Goal: Task Accomplishment & Management: Manage account settings

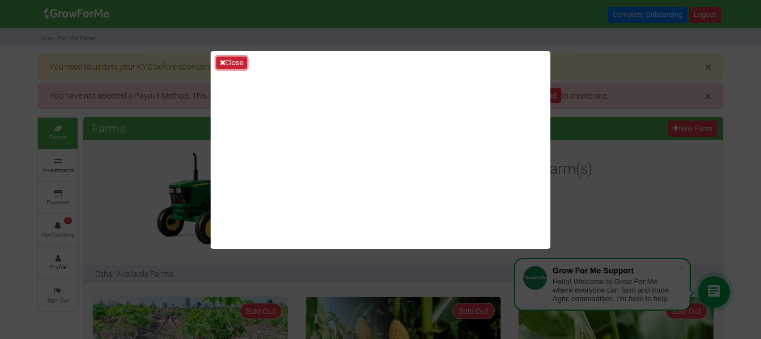
click at [238, 58] on button "Close" at bounding box center [231, 63] width 31 height 12
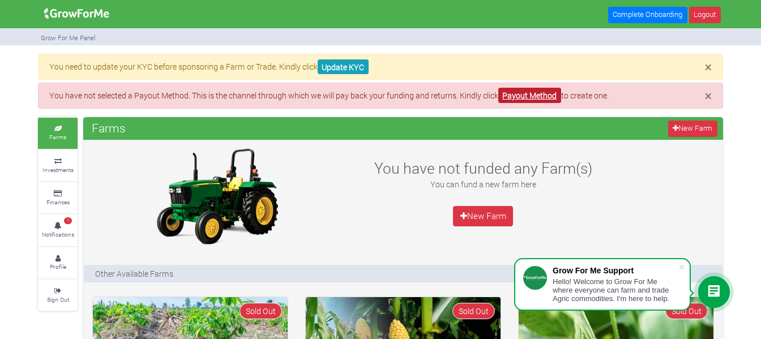
click at [531, 99] on link "Payout Method" at bounding box center [529, 95] width 63 height 15
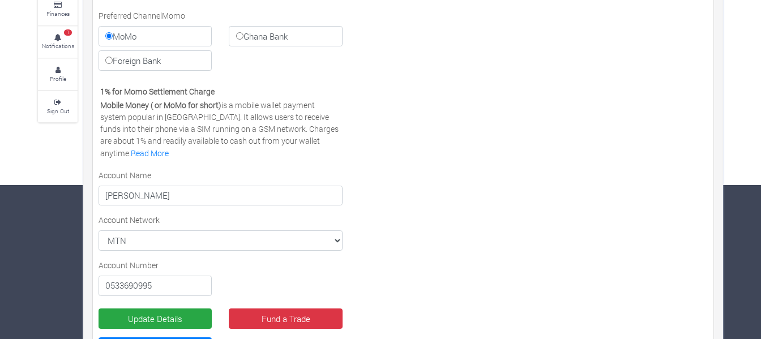
scroll to position [156, 0]
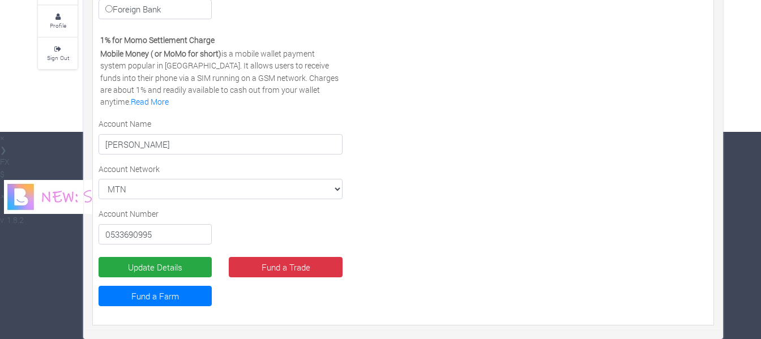
scroll to position [206, 0]
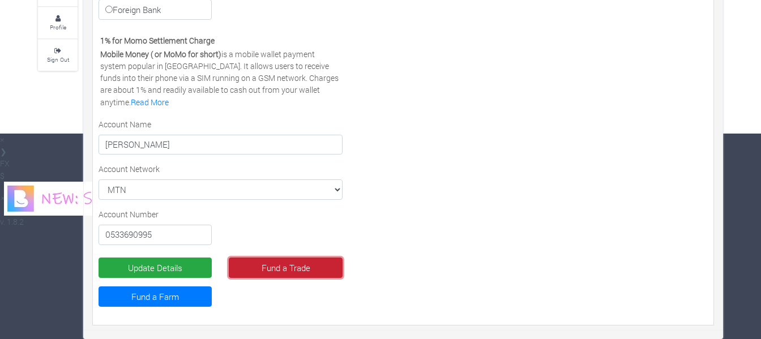
click at [290, 262] on link "Fund a Trade" at bounding box center [285, 268] width 113 height 20
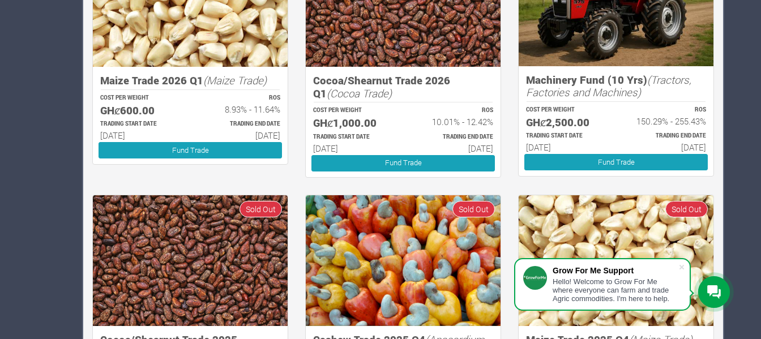
scroll to position [737, 0]
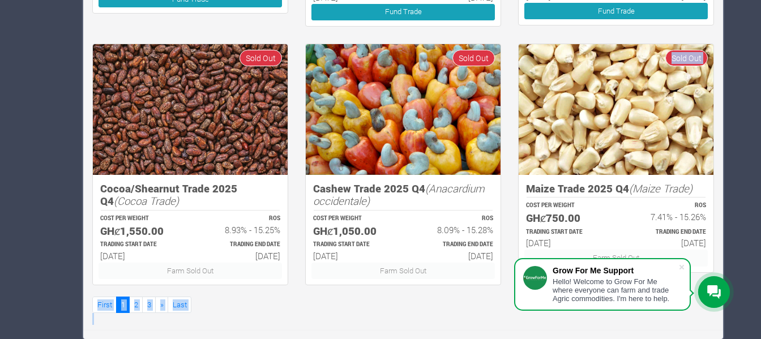
drag, startPoint x: 752, startPoint y: 296, endPoint x: 753, endPoint y: 302, distance: 5.7
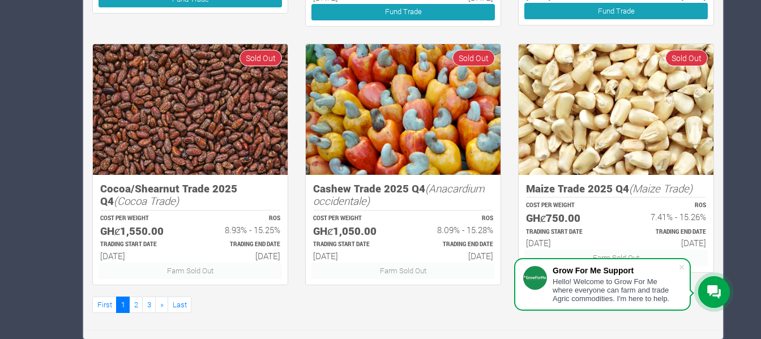
click at [617, 284] on div "Hello! Welcome to Grow For Me where everyone can farm and trade Agric commoditi…" at bounding box center [616, 289] width 126 height 25
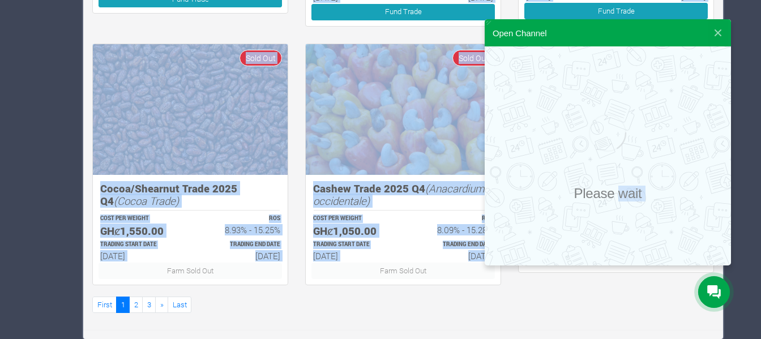
drag, startPoint x: 617, startPoint y: 284, endPoint x: 618, endPoint y: 208, distance: 75.9
click at [630, 181] on div "Please wait" at bounding box center [608, 155] width 68 height 91
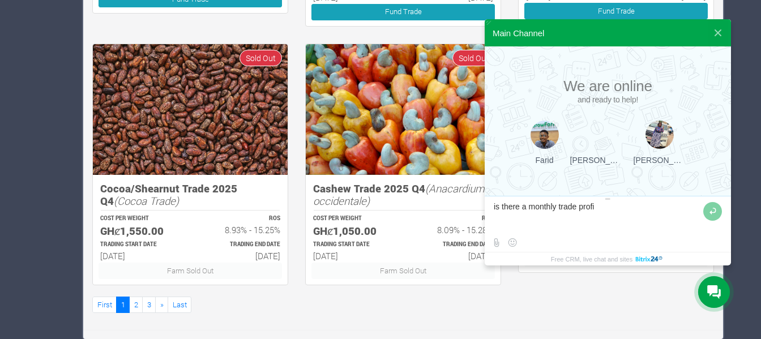
type textarea "is there a monthly trade profit"
click at [710, 213] on button at bounding box center [712, 211] width 19 height 19
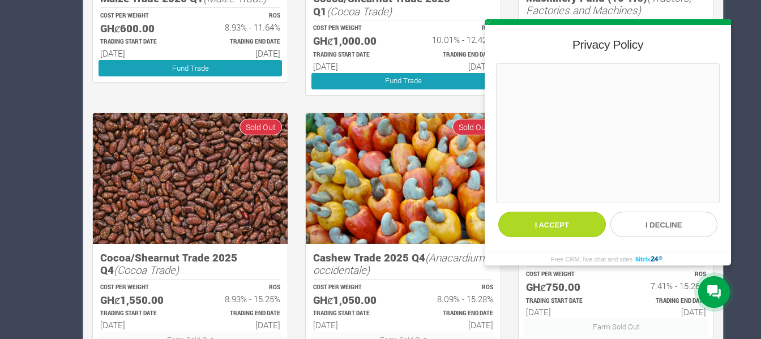
scroll to position [667, 0]
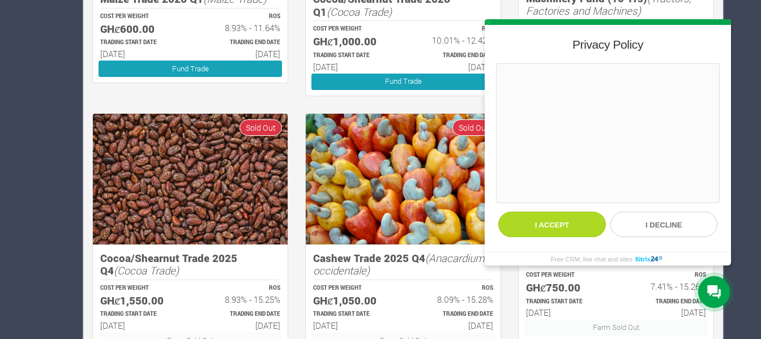
click at [553, 218] on button "I accept" at bounding box center [552, 224] width 108 height 25
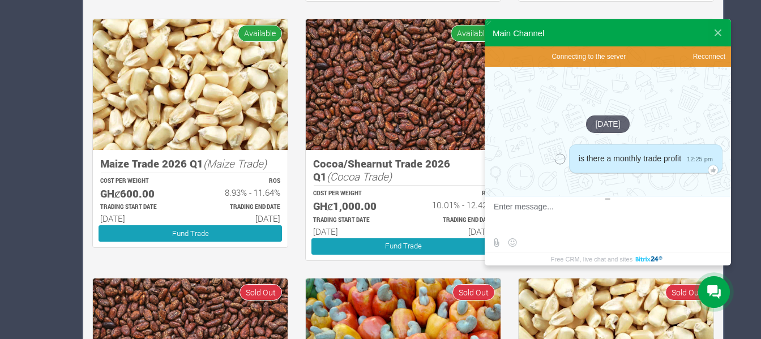
scroll to position [737, 0]
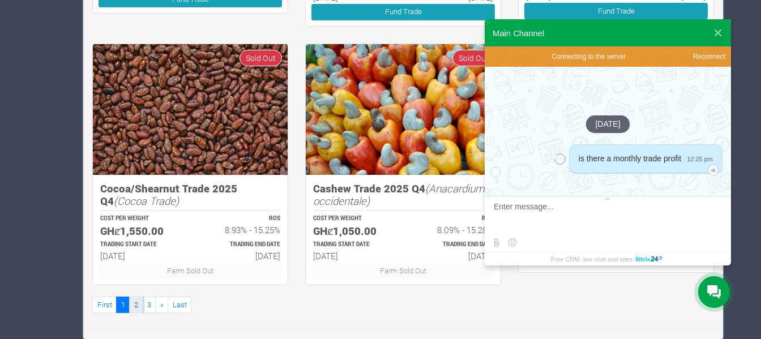
click at [139, 299] on link "2" at bounding box center [136, 305] width 14 height 16
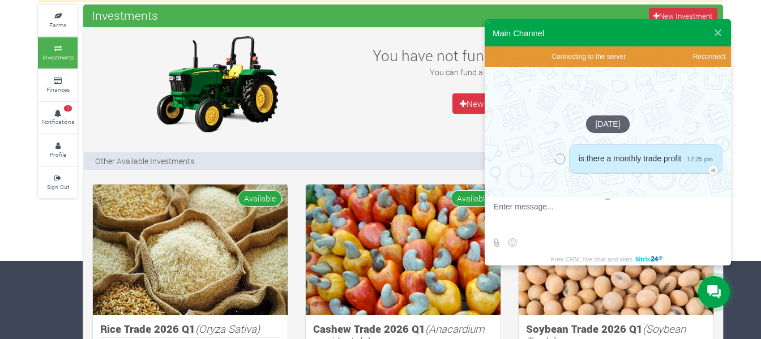
scroll to position [68, 0]
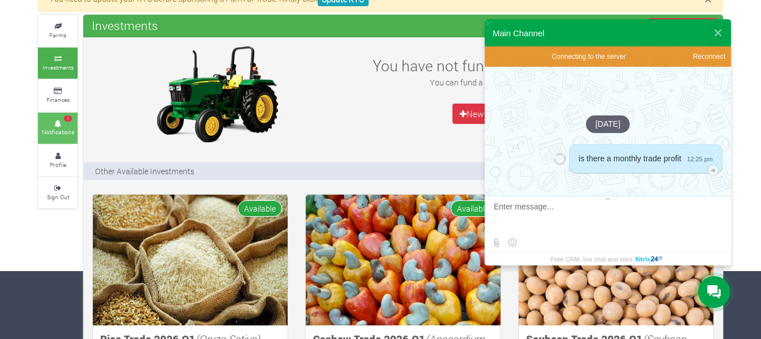
click at [68, 135] on small "Notifications" at bounding box center [58, 132] width 32 height 8
click at [70, 130] on small "Notifications" at bounding box center [58, 132] width 32 height 8
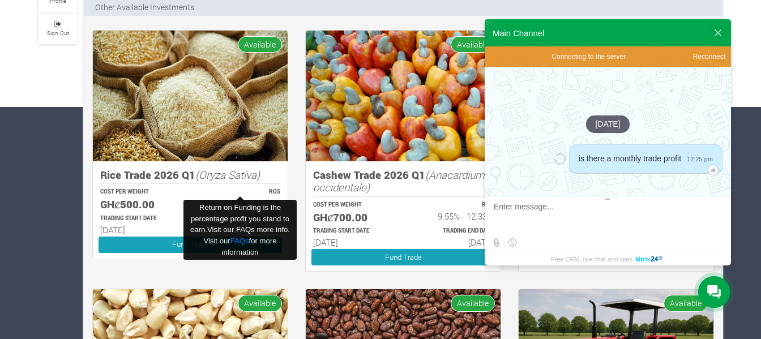
scroll to position [233, 0]
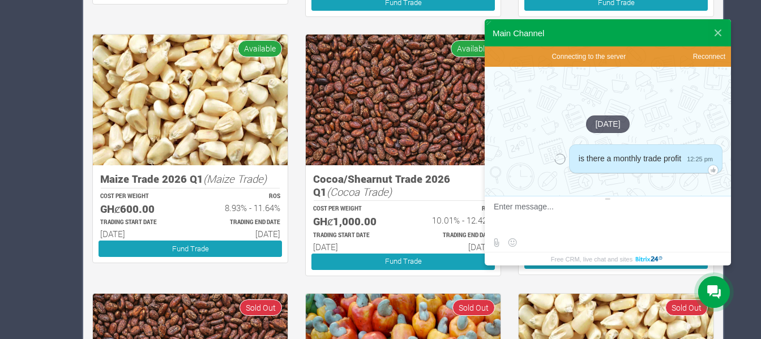
click at [95, 75] on img at bounding box center [190, 100] width 195 height 131
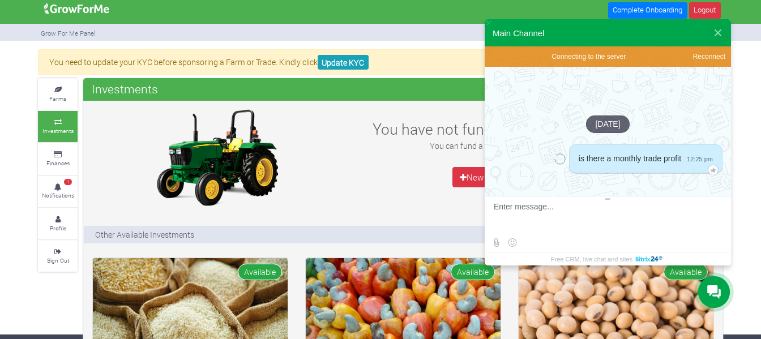
scroll to position [0, 0]
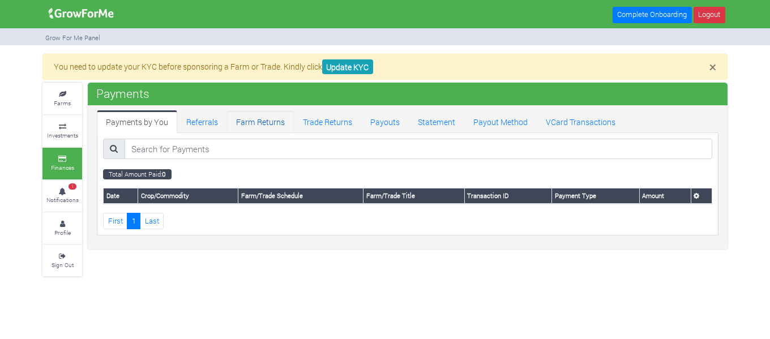
click at [284, 118] on link "Farm Returns" at bounding box center [260, 121] width 67 height 23
click at [271, 120] on link "Farm Returns" at bounding box center [260, 121] width 67 height 23
